Goal: Transaction & Acquisition: Purchase product/service

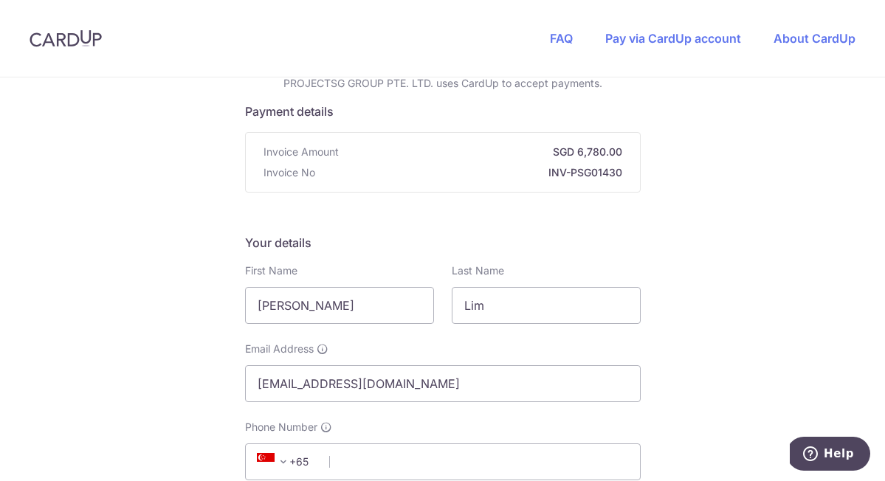
scroll to position [193, 0]
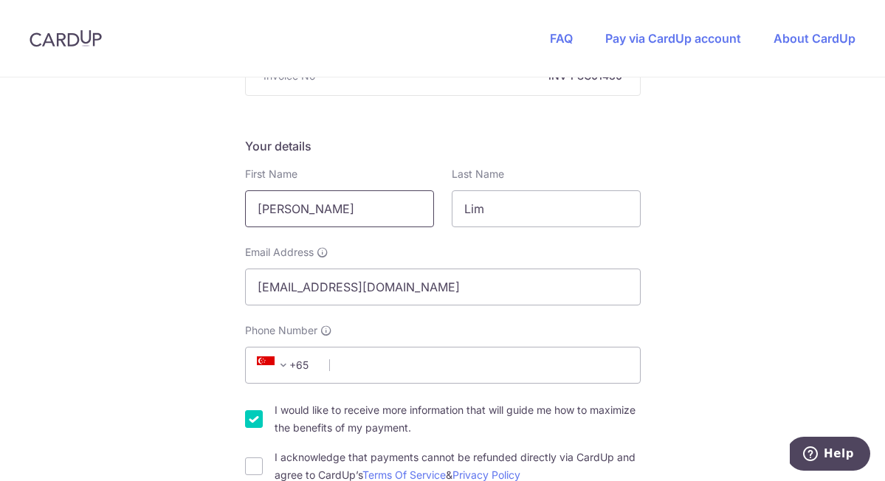
drag, startPoint x: 331, startPoint y: 219, endPoint x: 74, endPoint y: 222, distance: 257.0
type input "[PERSON_NAME]"
type input "Chew"
type input "[EMAIL_ADDRESS][DOMAIN_NAME]"
click at [418, 344] on div "Phone Number +376 +971 +93 +1268 +1264 +355 +374 +244 +0 +54 +1684 +43 +61 +297…" at bounding box center [443, 353] width 396 height 61
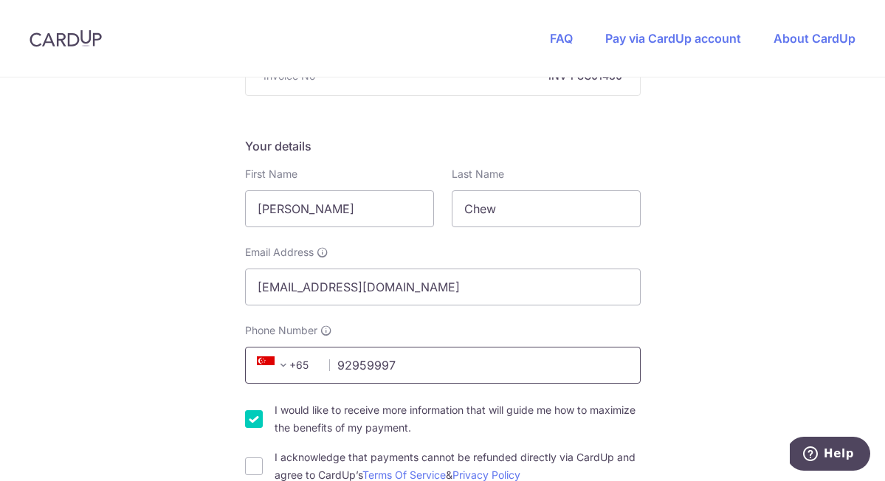
scroll to position [274, 0]
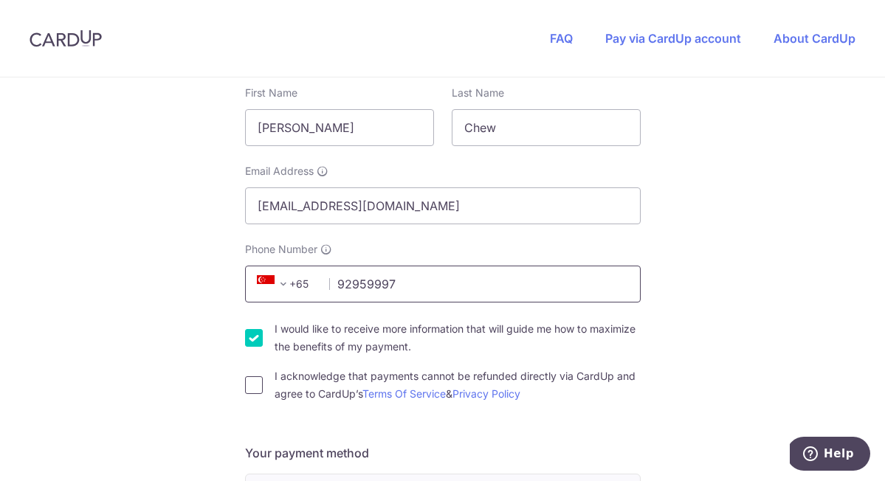
type input "92959997"
click at [253, 386] on input "I acknowledge that payments cannot be refunded directly via CardUp and agree to…" at bounding box center [254, 386] width 18 height 18
checkbox input "true"
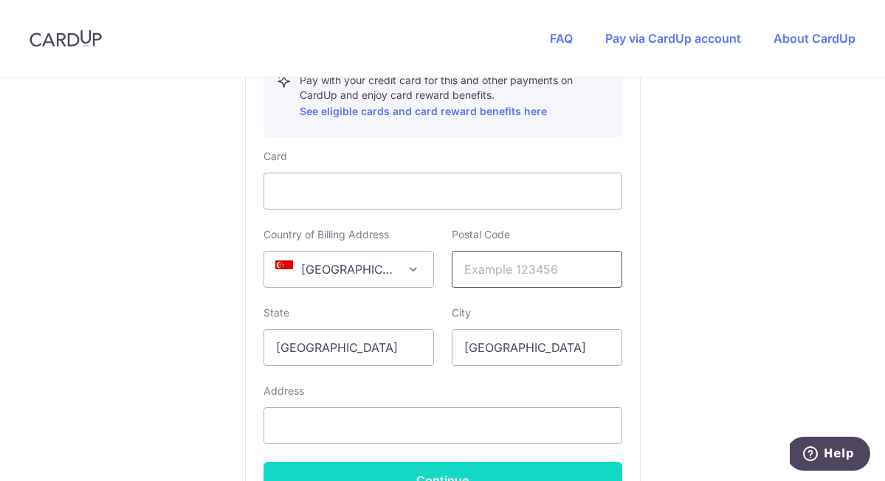
scroll to position [857, 0]
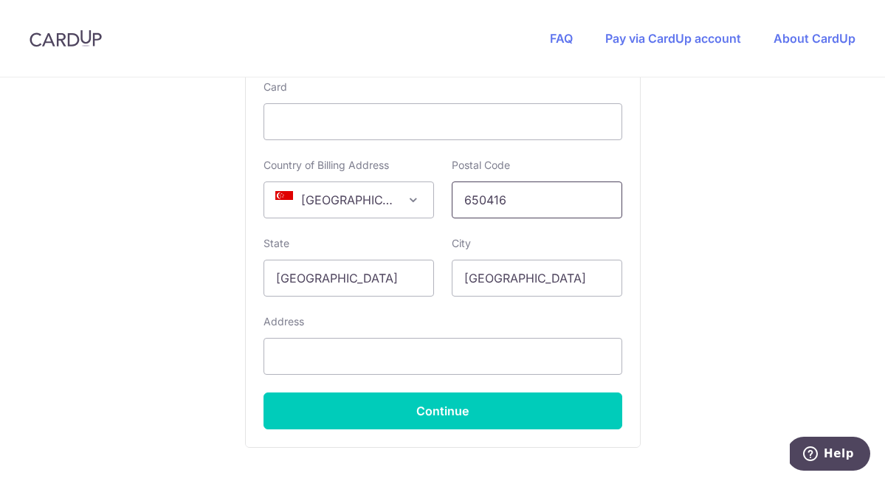
type input "650416"
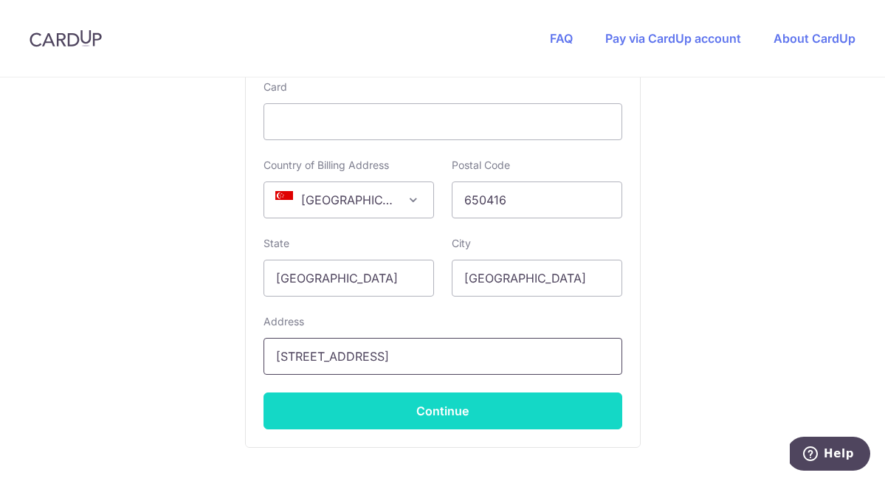
type input "416 Bukit Batok West Ave 4"
click at [449, 416] on button "Continue" at bounding box center [443, 411] width 359 height 37
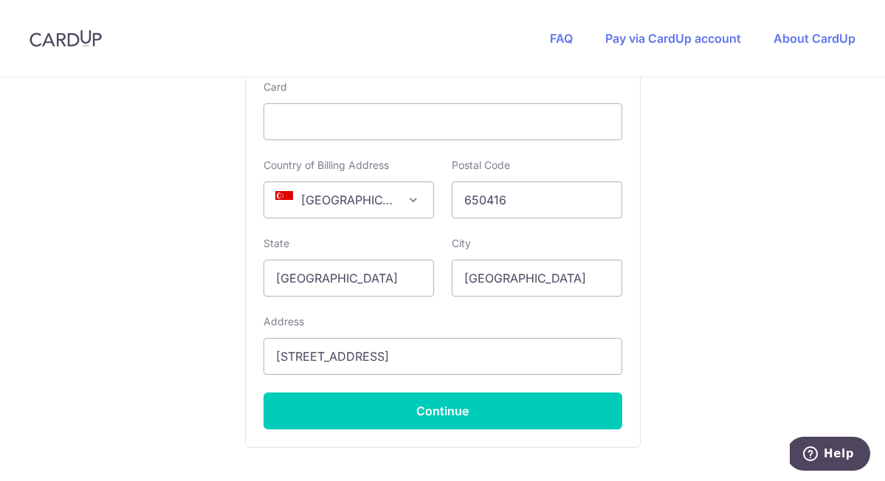
type input "**** 2573"
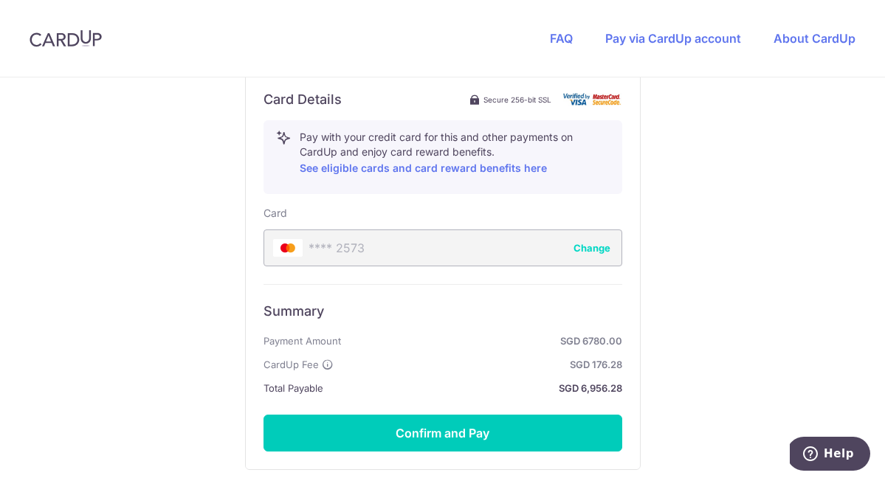
scroll to position [758, 0]
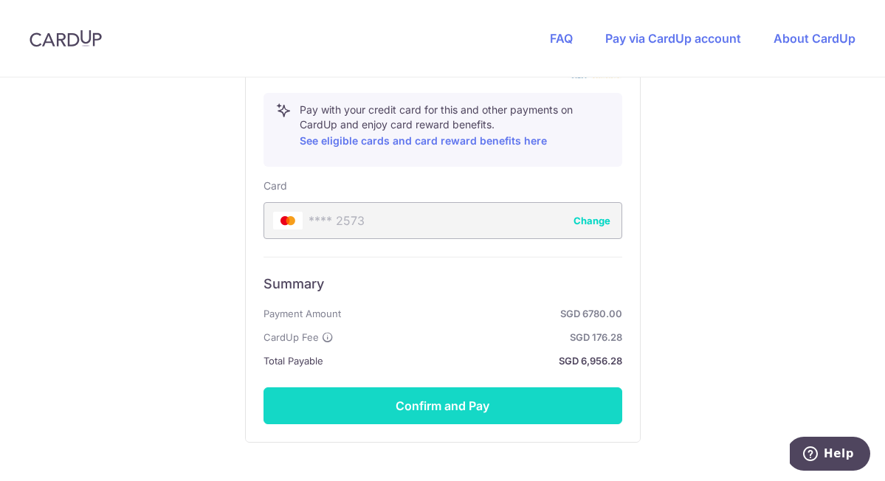
click at [531, 395] on button "Confirm and Pay" at bounding box center [443, 406] width 359 height 37
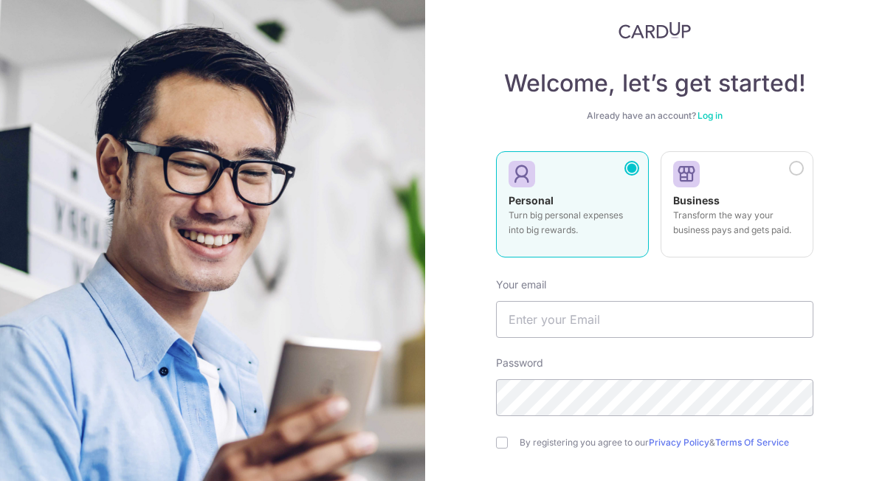
scroll to position [50, 0]
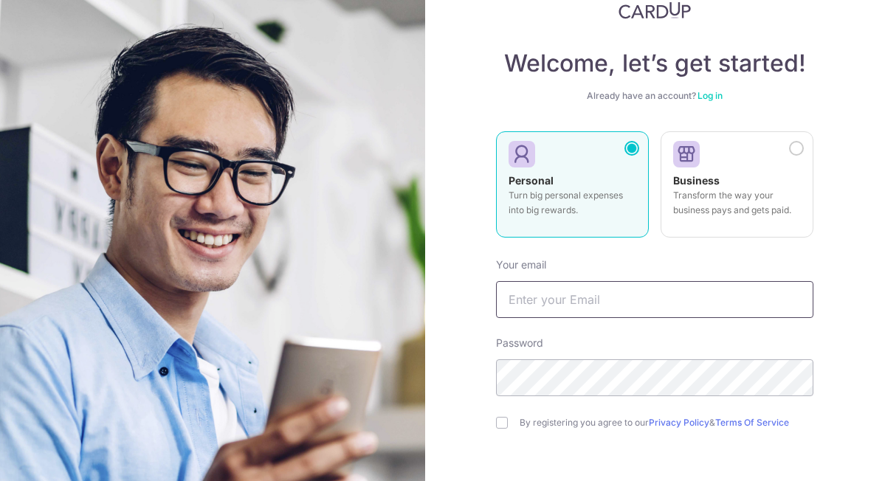
click at [593, 305] on input "text" at bounding box center [655, 299] width 318 height 37
type input "[EMAIL_ADDRESS][DOMAIN_NAME]"
click at [496, 428] on input "checkbox" at bounding box center [502, 423] width 12 height 12
checkbox input "true"
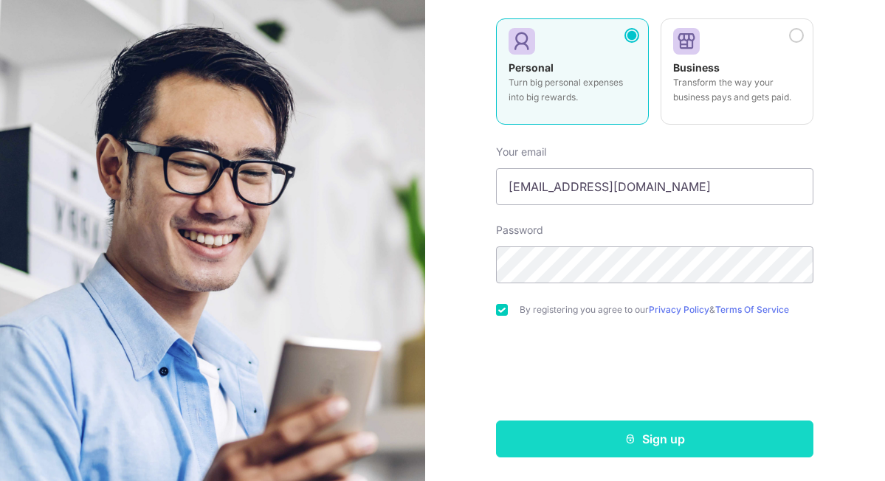
click at [631, 432] on button "Sign up" at bounding box center [655, 439] width 318 height 37
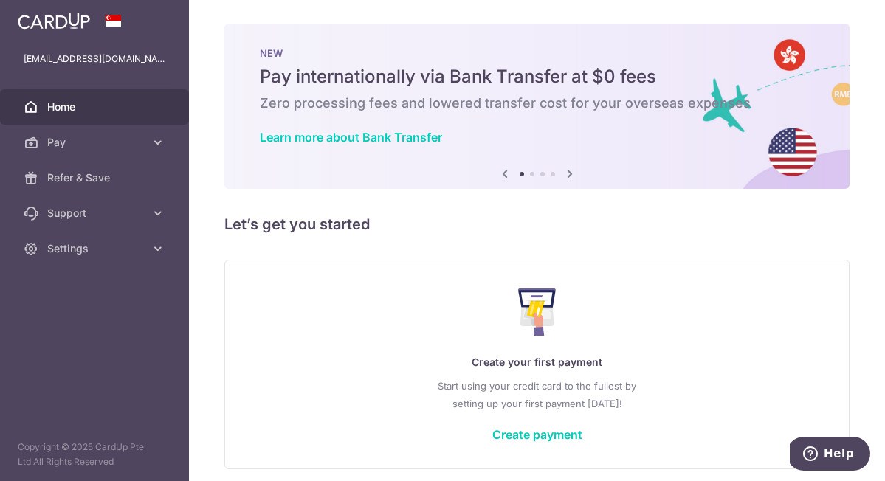
scroll to position [58, 0]
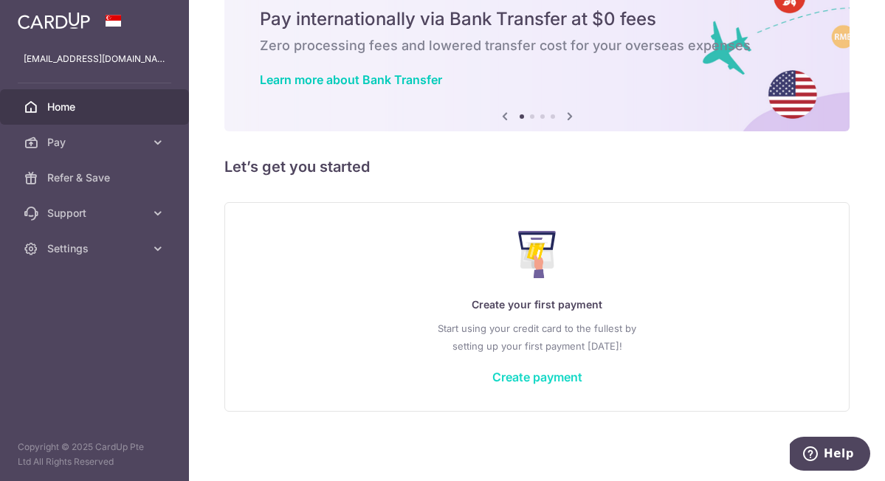
click at [545, 383] on link "Create payment" at bounding box center [538, 377] width 90 height 15
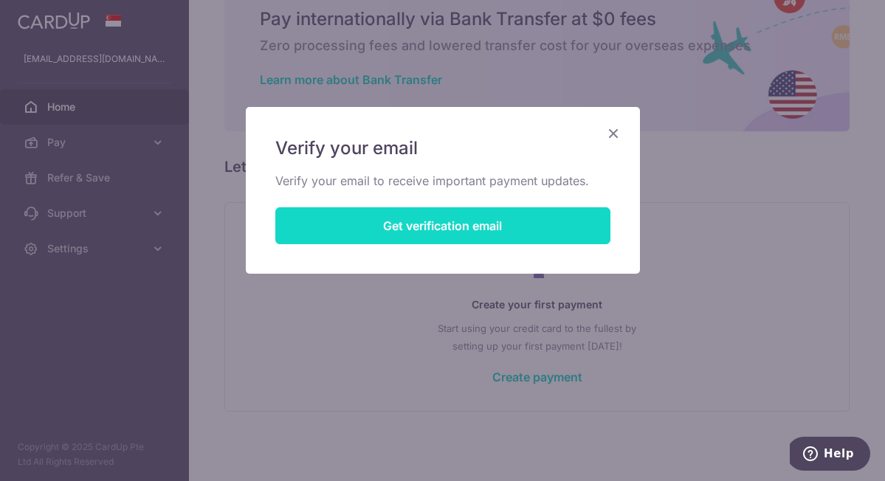
click at [531, 233] on button "Get verification email" at bounding box center [442, 225] width 335 height 37
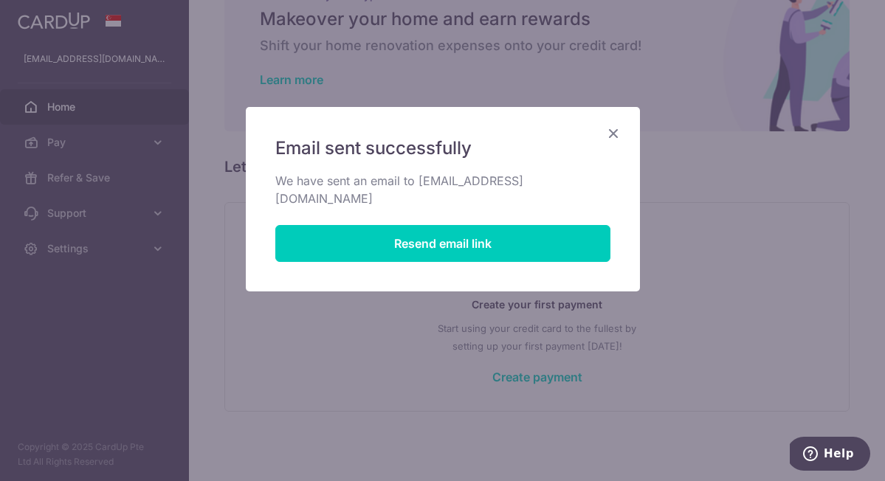
click at [623, 131] on div "Email sent successfully We have sent an email to marcuschew92@gmail.com Resend …" at bounding box center [443, 199] width 394 height 185
click at [607, 136] on icon "Close" at bounding box center [614, 133] width 18 height 18
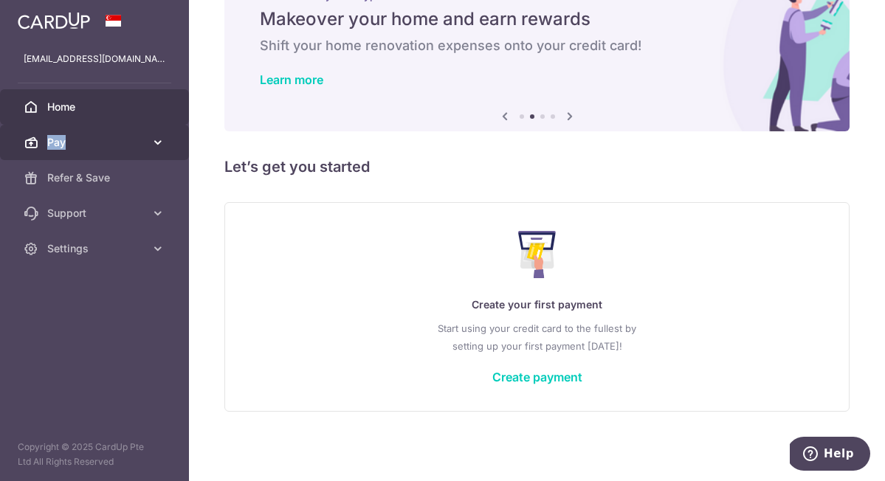
click at [137, 135] on link "Pay" at bounding box center [94, 142] width 189 height 35
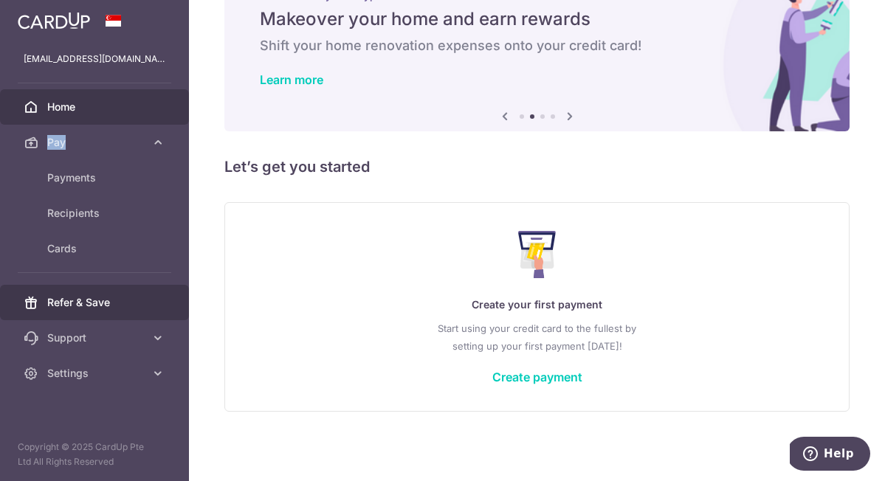
click at [119, 295] on link "Refer & Save" at bounding box center [94, 302] width 189 height 35
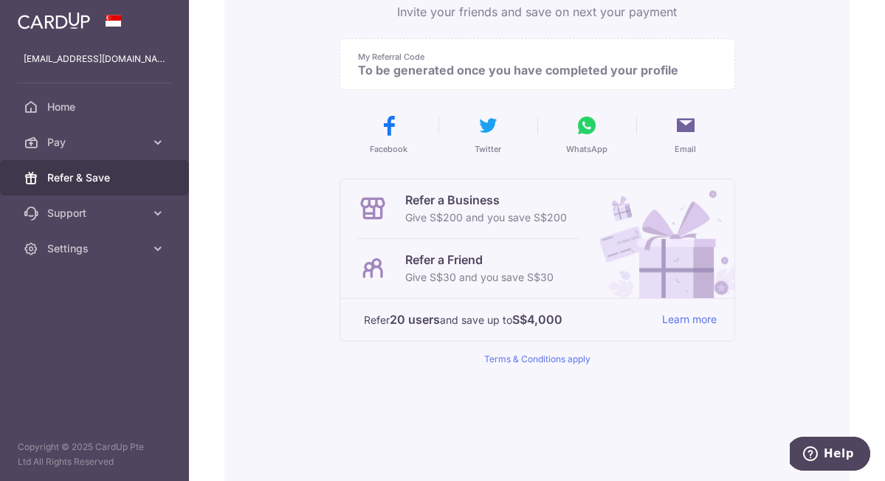
scroll to position [261, 0]
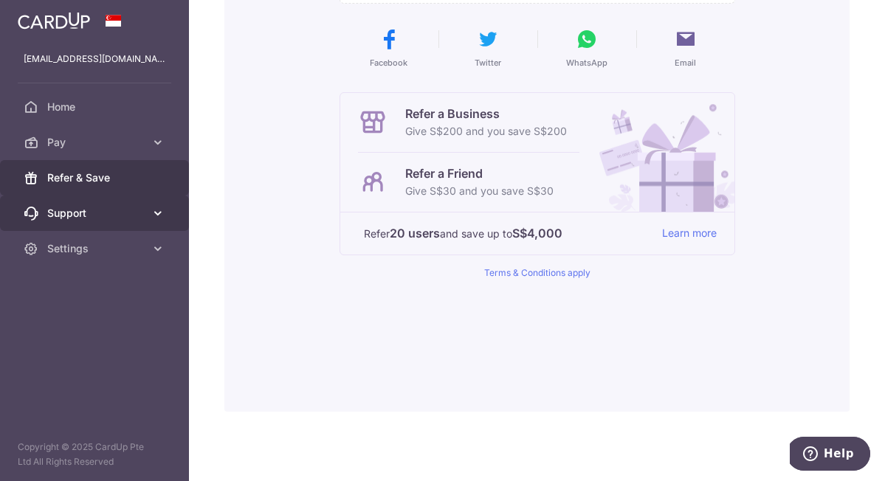
click at [95, 219] on span "Support" at bounding box center [95, 213] width 97 height 15
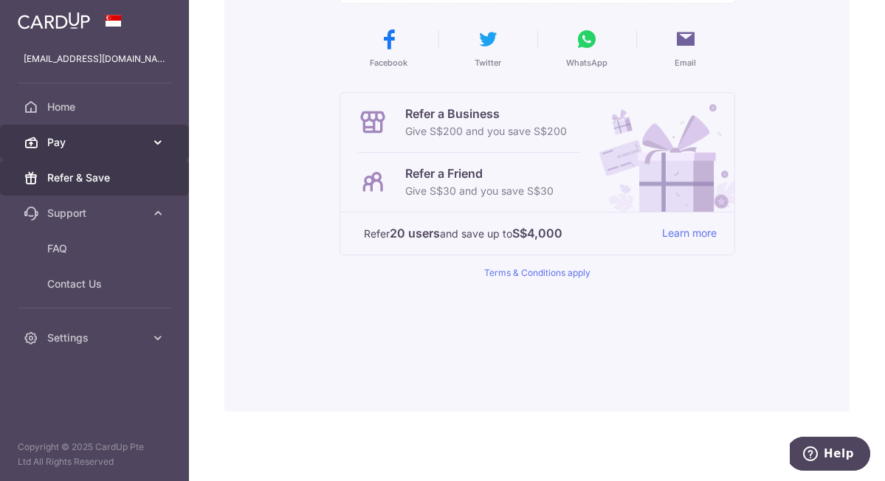
click at [85, 136] on span "Pay" at bounding box center [95, 142] width 97 height 15
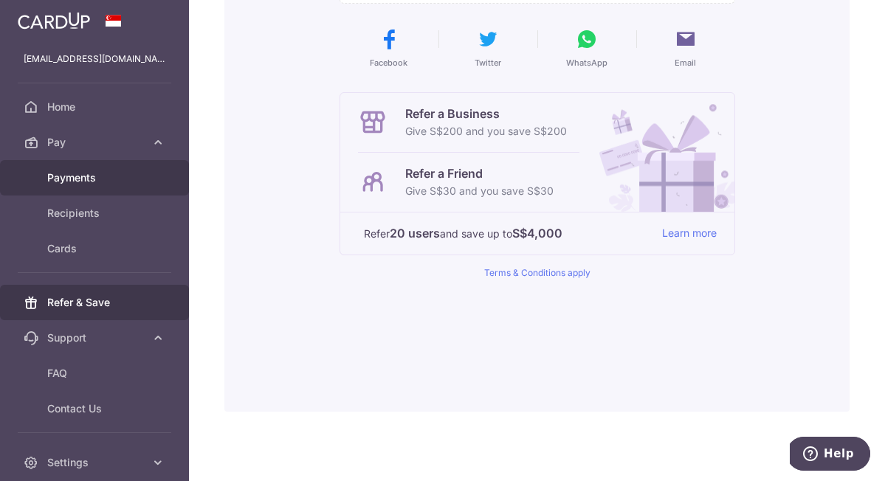
click at [92, 182] on span "Payments" at bounding box center [95, 178] width 97 height 15
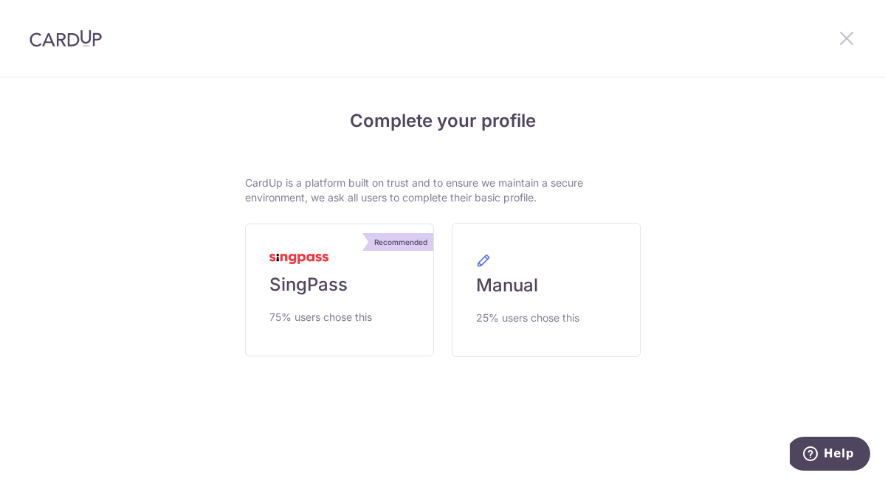
click at [848, 40] on icon at bounding box center [847, 38] width 18 height 18
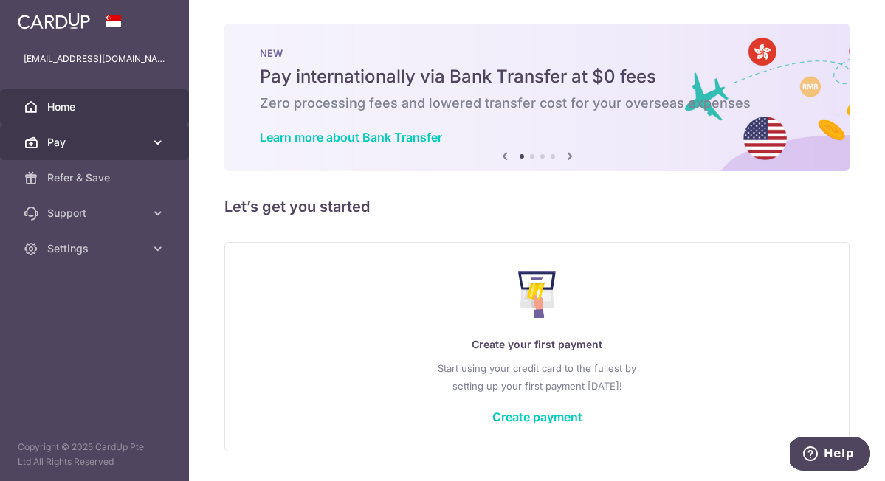
click at [145, 142] on link "Pay" at bounding box center [94, 142] width 189 height 35
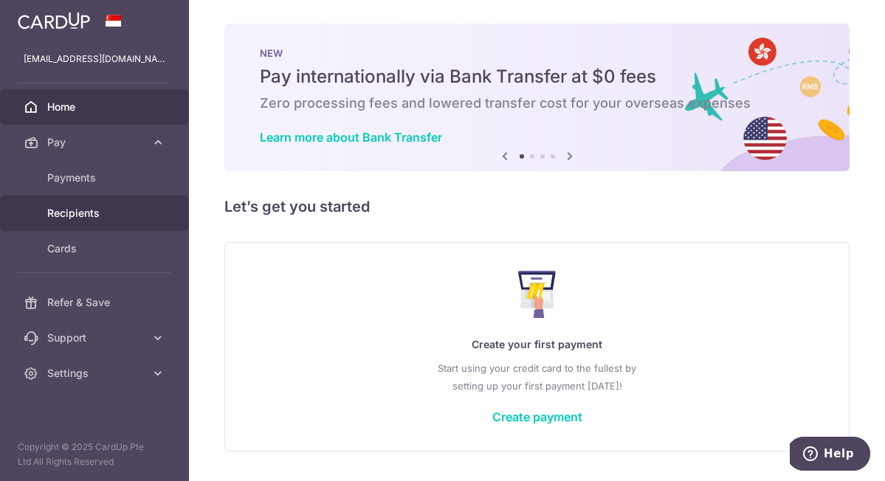
click at [142, 224] on link "Recipients" at bounding box center [94, 213] width 189 height 35
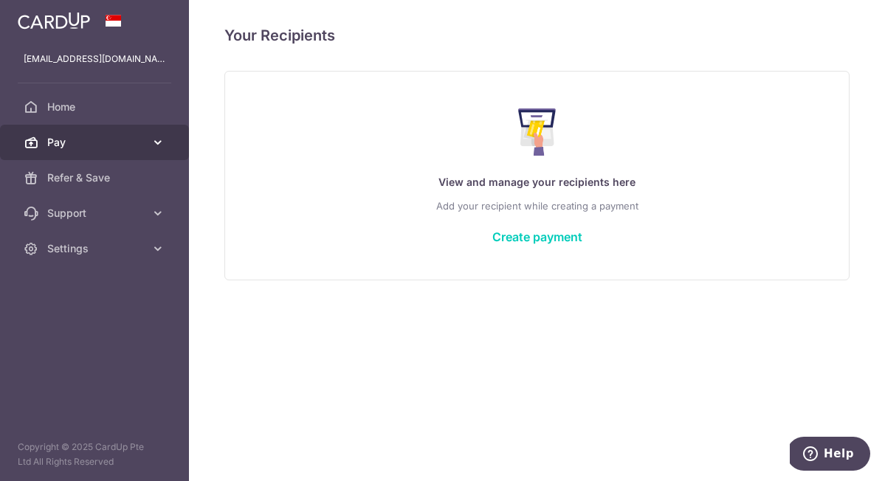
click at [137, 151] on link "Pay" at bounding box center [94, 142] width 189 height 35
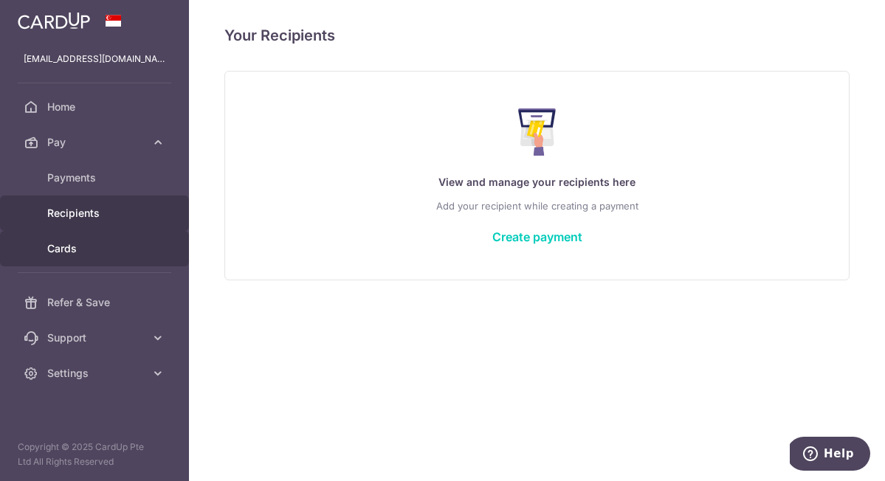
click at [103, 245] on span "Cards" at bounding box center [95, 248] width 97 height 15
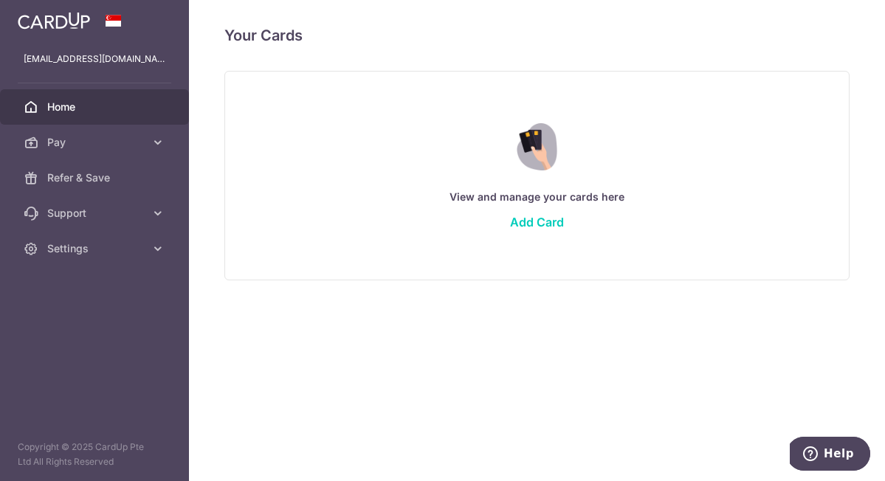
click at [97, 109] on span "Home" at bounding box center [95, 107] width 97 height 15
